Goal: Task Accomplishment & Management: Complete application form

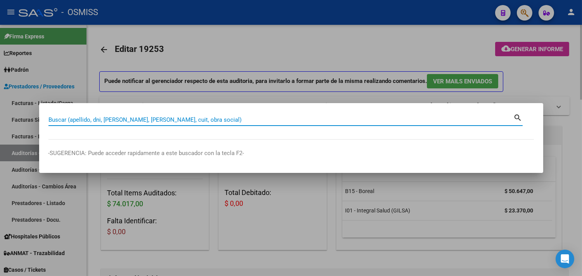
paste input "1- 80822"
type input "1- 80822"
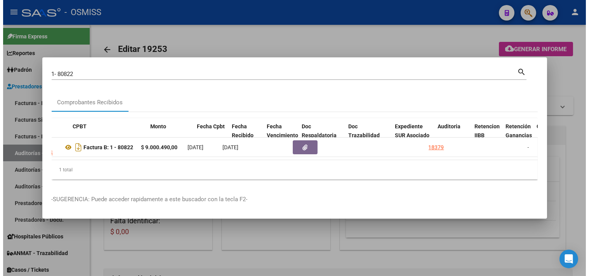
scroll to position [0, 306]
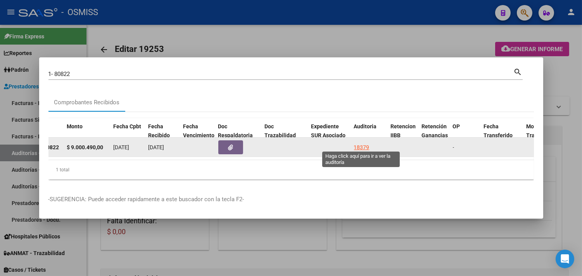
click at [360, 143] on div "18379" at bounding box center [362, 147] width 16 height 9
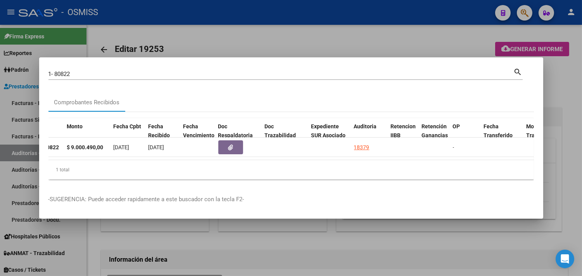
click at [560, 97] on div at bounding box center [291, 138] width 582 height 276
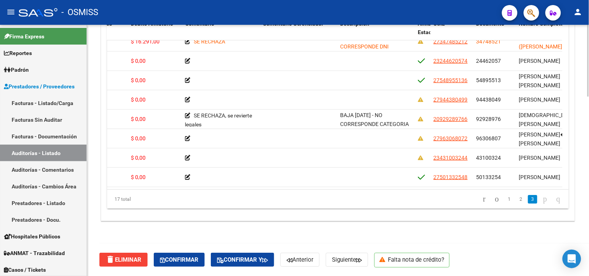
scroll to position [189, 0]
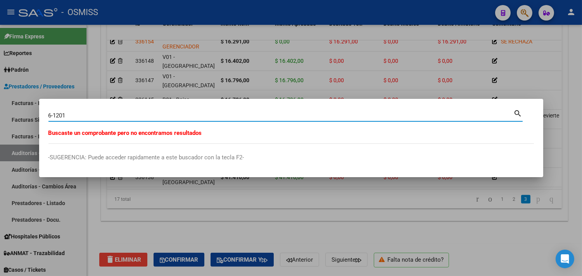
drag, startPoint x: 130, startPoint y: 118, endPoint x: 60, endPoint y: 117, distance: 70.3
click at [60, 117] on input "6-1201" at bounding box center [282, 115] width 466 height 7
type input "6-1230"
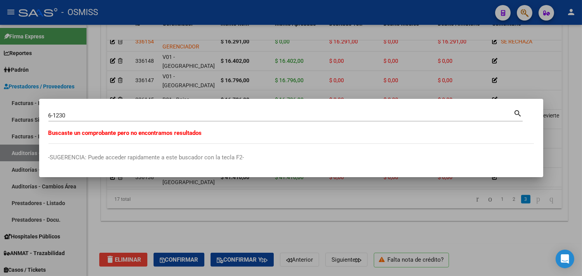
click at [100, 29] on div at bounding box center [291, 138] width 582 height 276
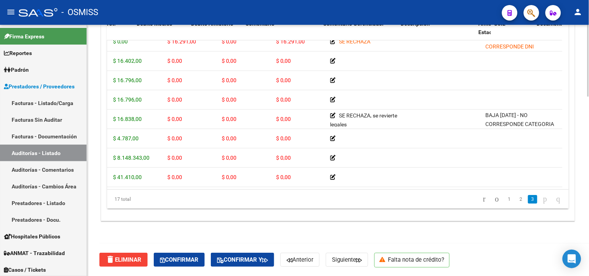
scroll to position [189, 95]
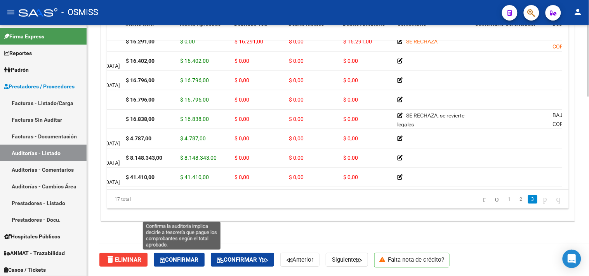
click at [188, 260] on span "Confirmar" at bounding box center [179, 259] width 38 height 7
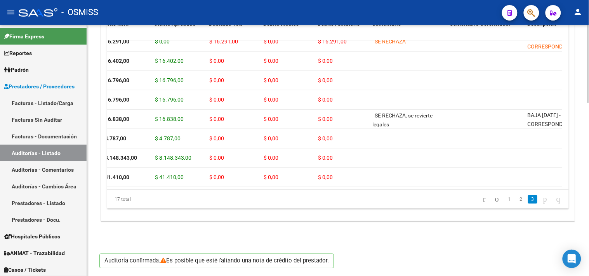
scroll to position [558, 0]
